Goal: Navigation & Orientation: Find specific page/section

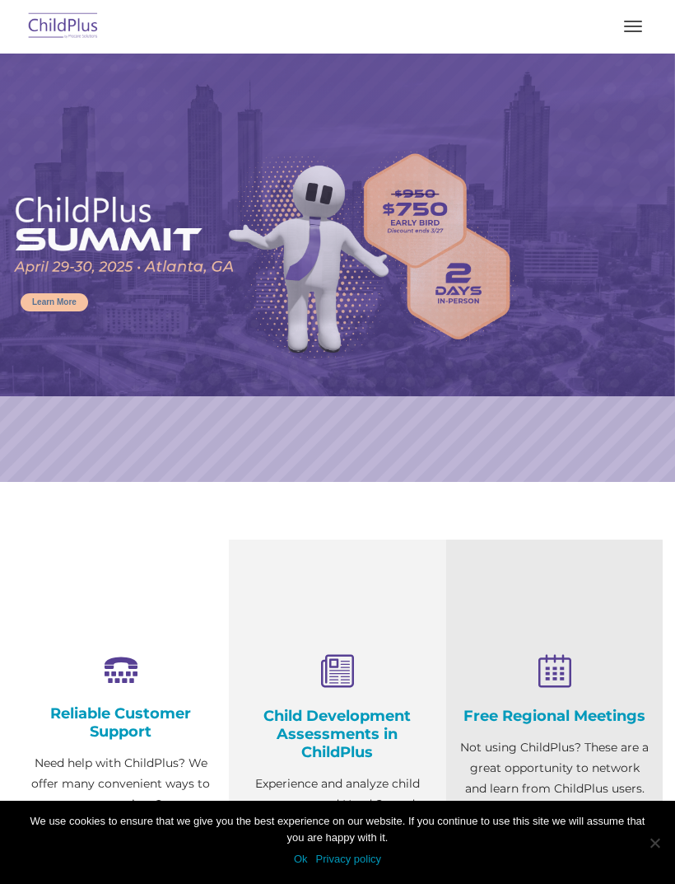
scroll to position [167, 0]
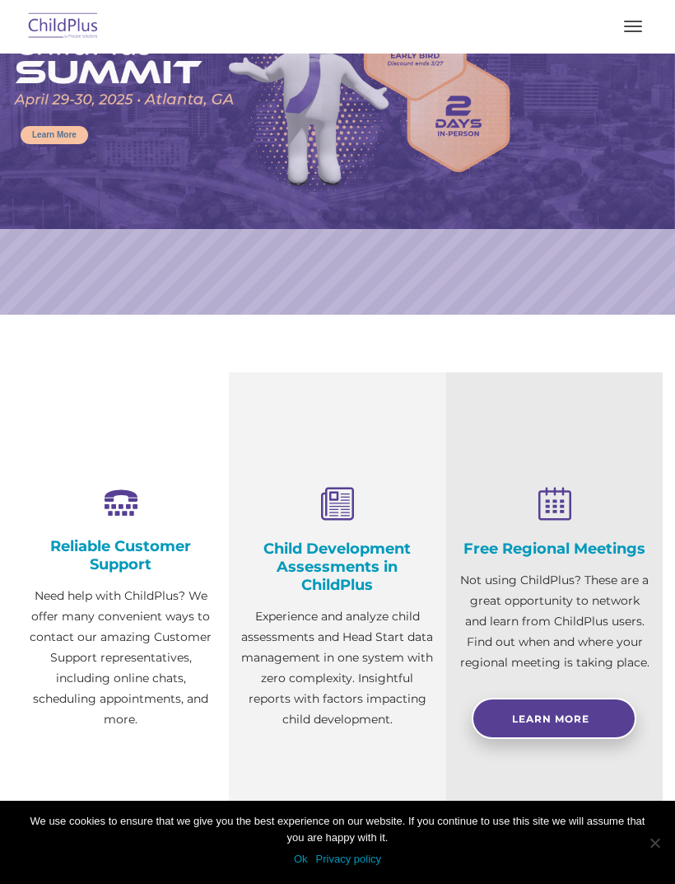
select select "MEDIUM"
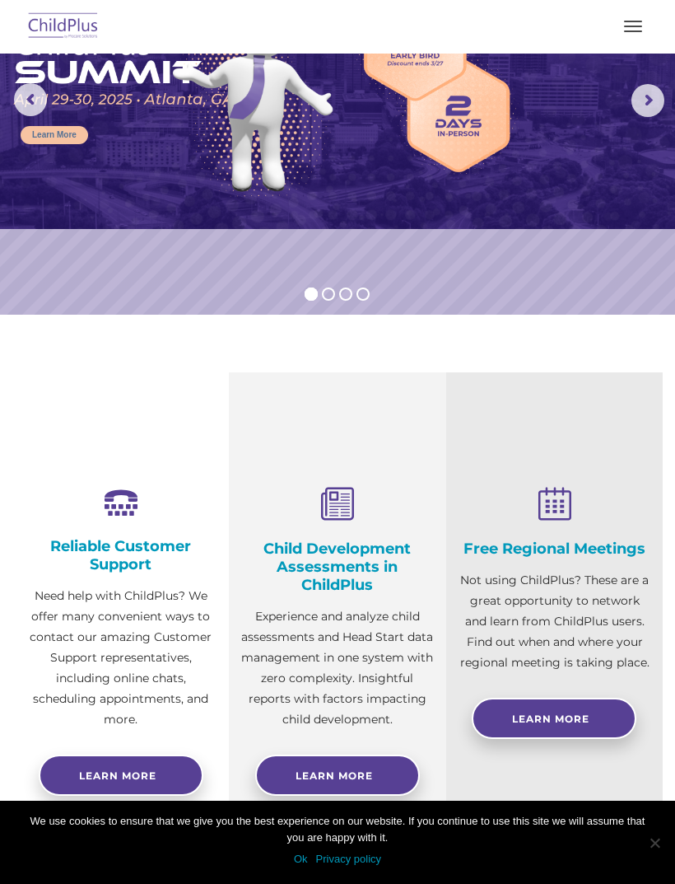
click at [58, 21] on img at bounding box center [63, 26] width 77 height 39
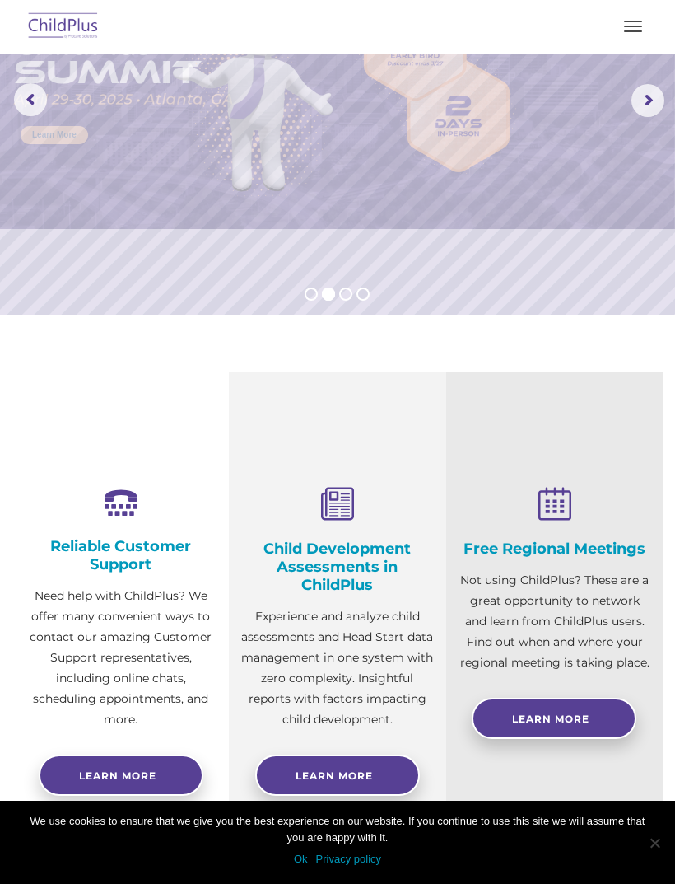
click at [65, 19] on img at bounding box center [63, 26] width 77 height 39
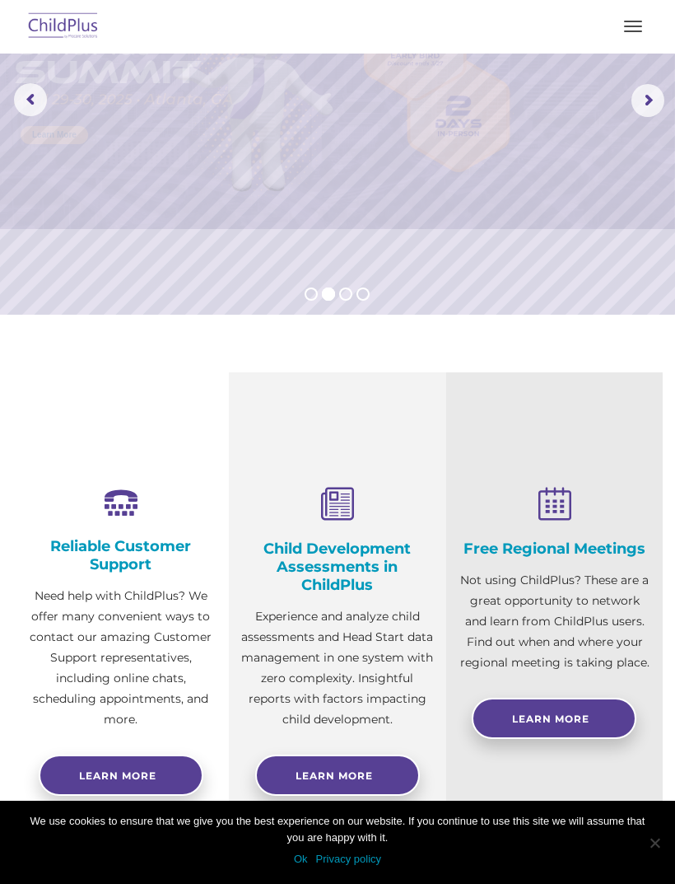
click at [647, 21] on button "button" at bounding box center [633, 26] width 35 height 26
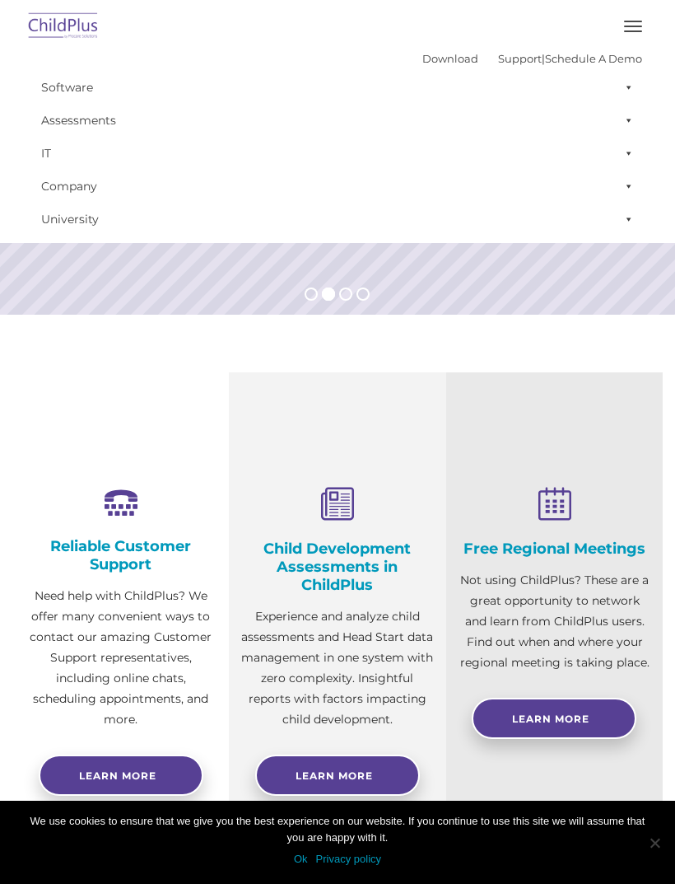
click at [642, 25] on button "button" at bounding box center [633, 26] width 35 height 26
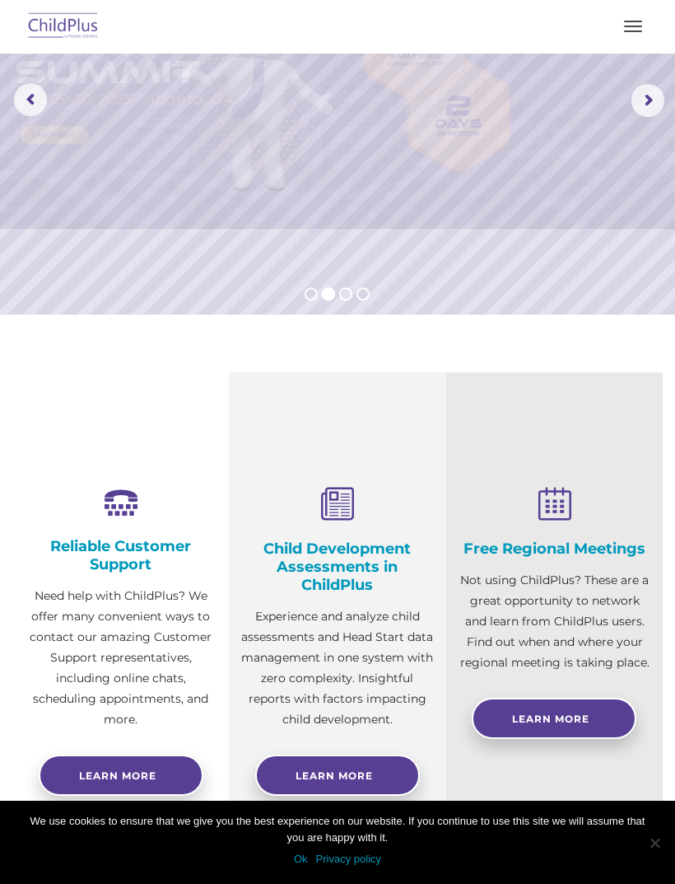
click at [39, 42] on img at bounding box center [63, 26] width 77 height 39
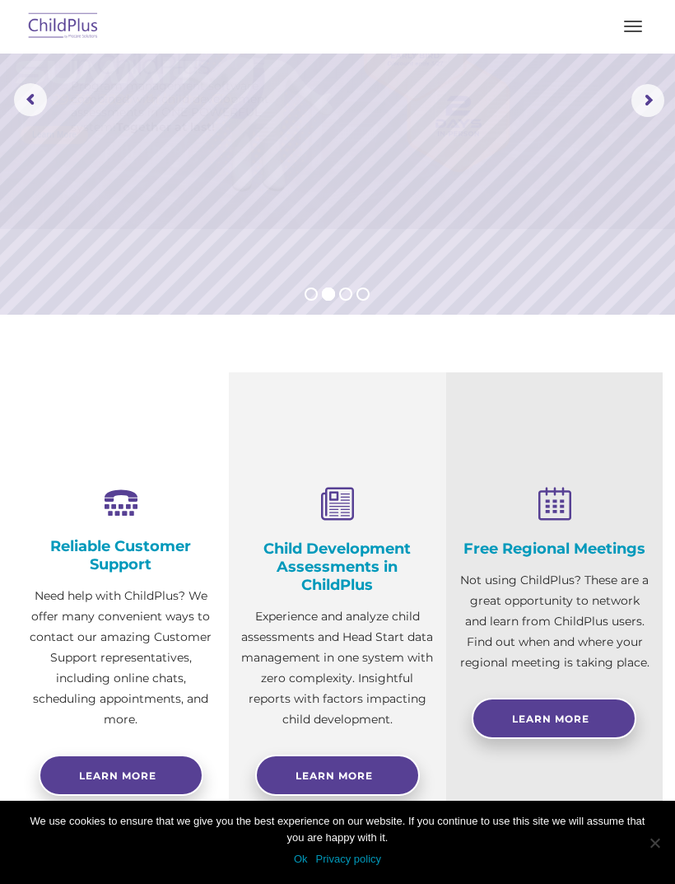
click at [65, 19] on img at bounding box center [63, 26] width 77 height 39
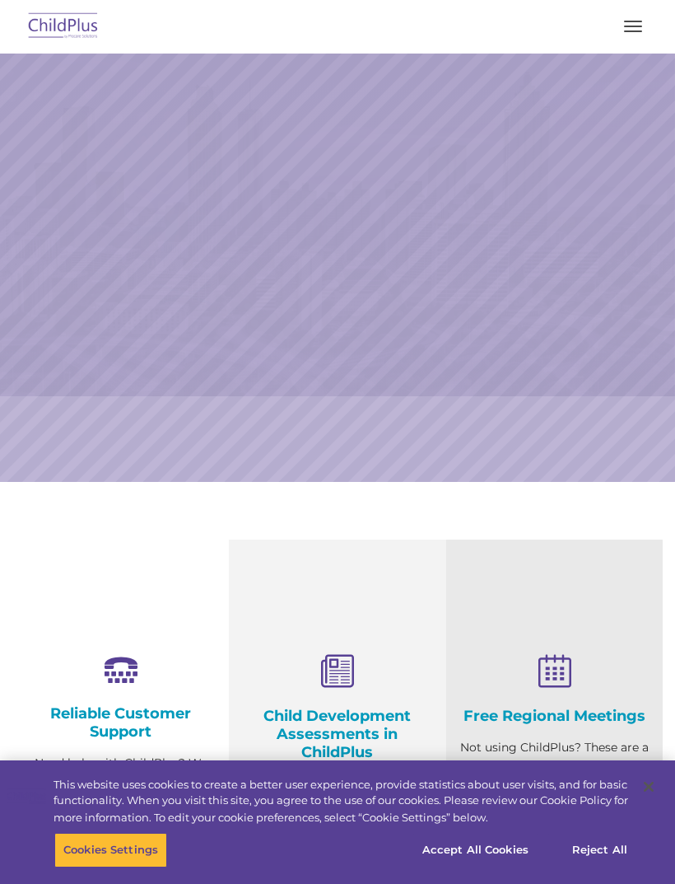
select select "MEDIUM"
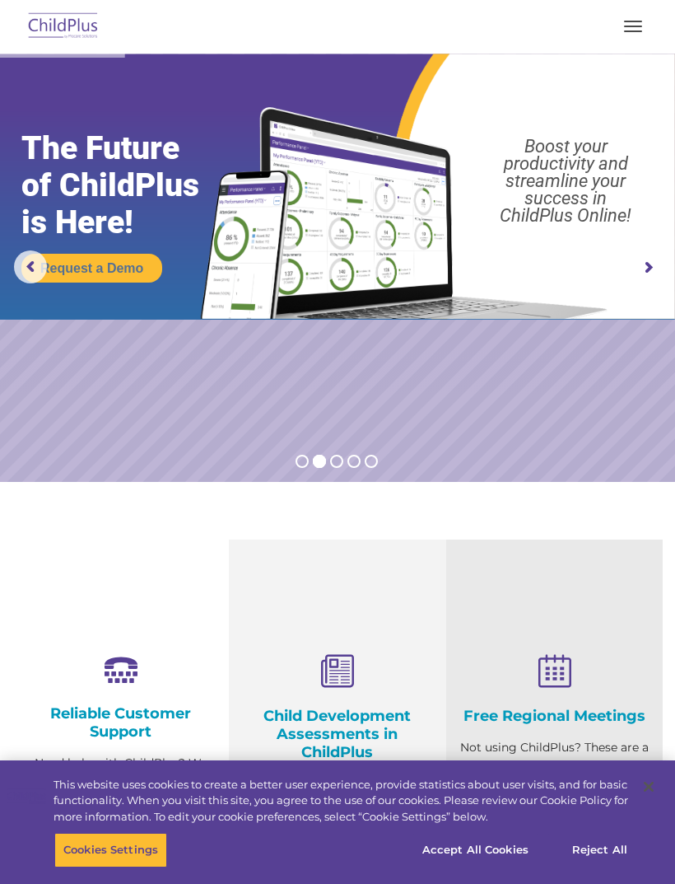
click at [650, 15] on button "button" at bounding box center [633, 26] width 35 height 26
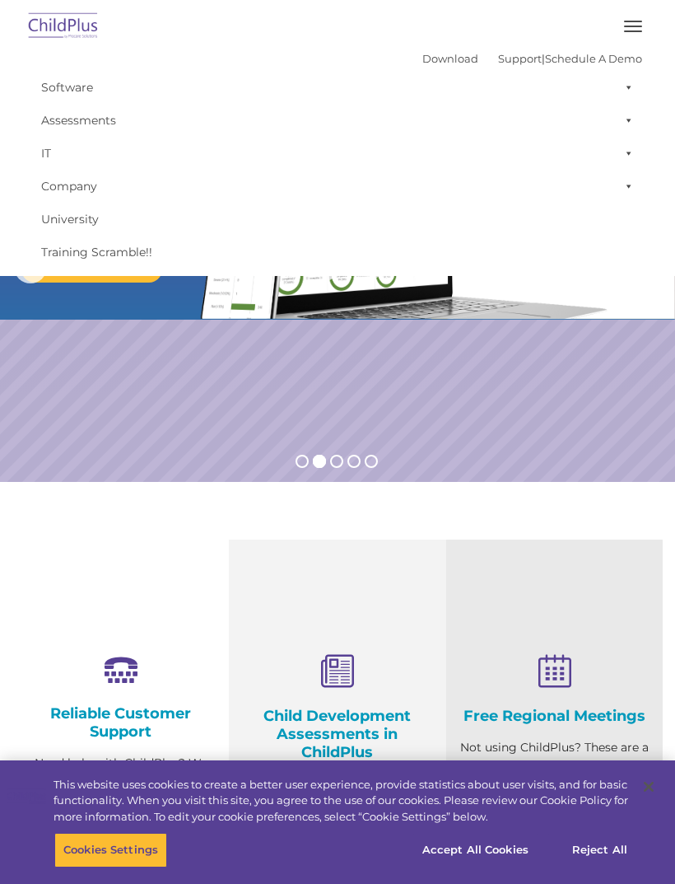
click at [101, 115] on link "Assessments" at bounding box center [338, 120] width 610 height 33
